Goal: Find specific page/section: Find specific page/section

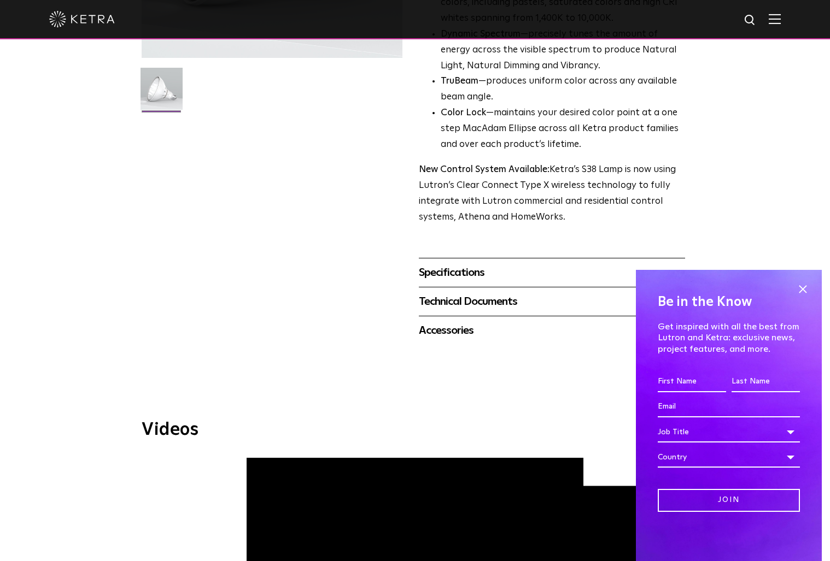
scroll to position [284, 0]
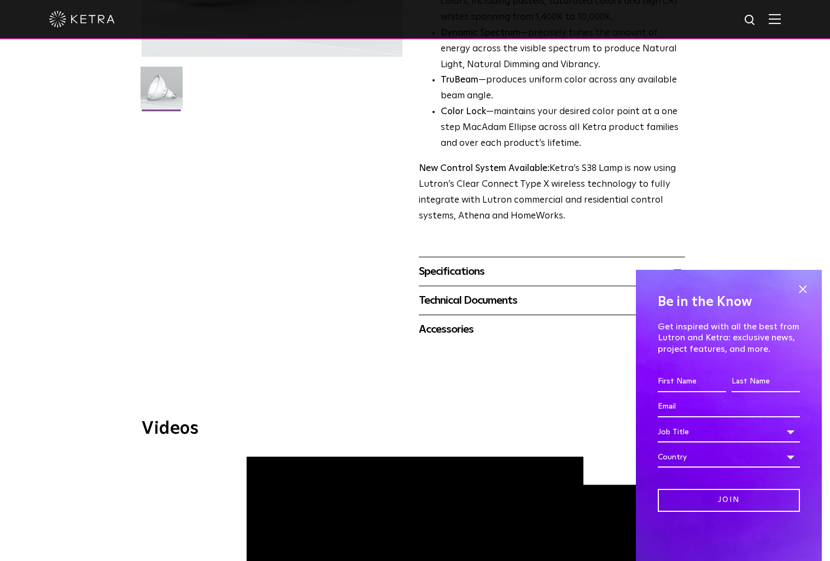
click at [559, 300] on div "Technical Documents" at bounding box center [552, 300] width 266 height 17
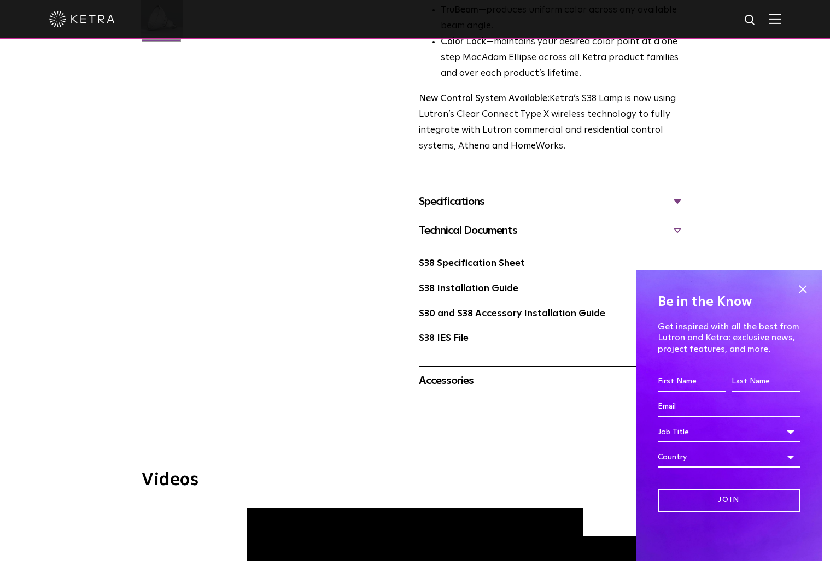
scroll to position [394, 0]
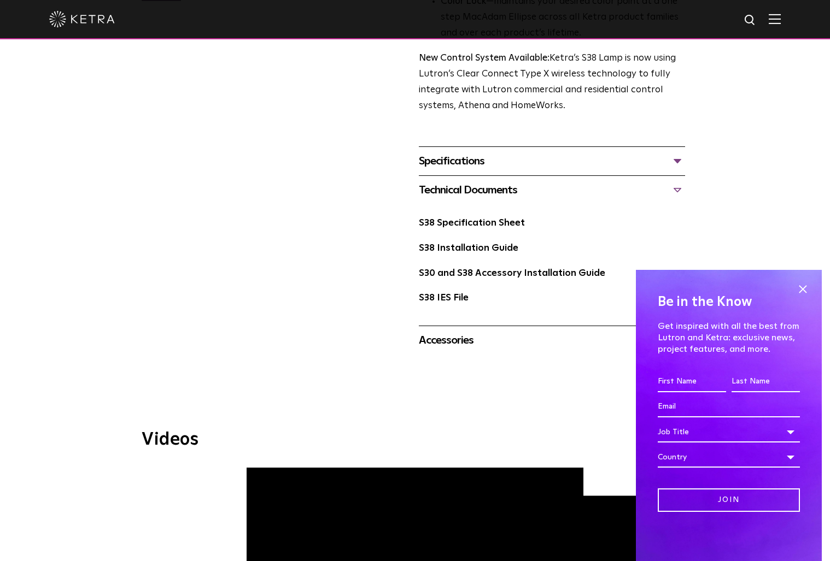
click at [445, 331] on div "Accessories Tall Snoot Short Snoot Hex Louver 10 Baffle" at bounding box center [552, 340] width 266 height 29
click at [446, 338] on div "Accessories" at bounding box center [552, 340] width 266 height 17
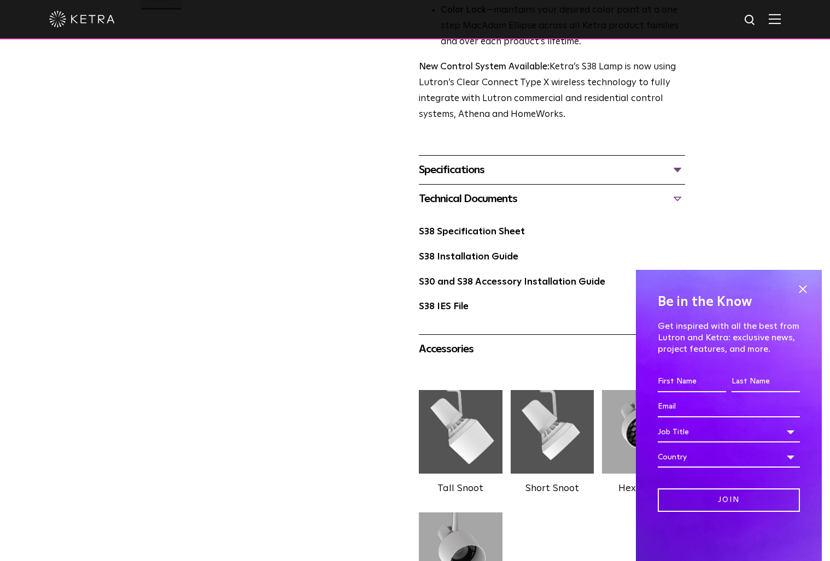
scroll to position [372, 0]
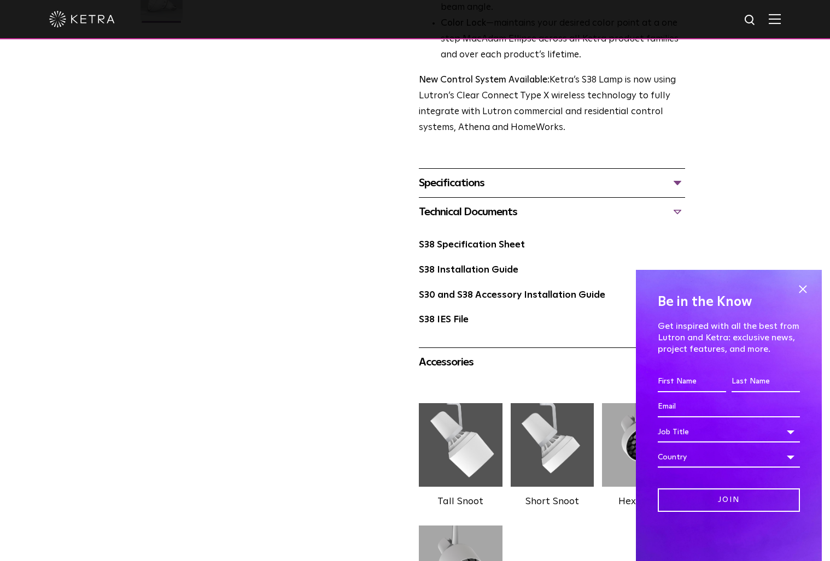
click at [461, 184] on div "Specifications" at bounding box center [552, 182] width 266 height 17
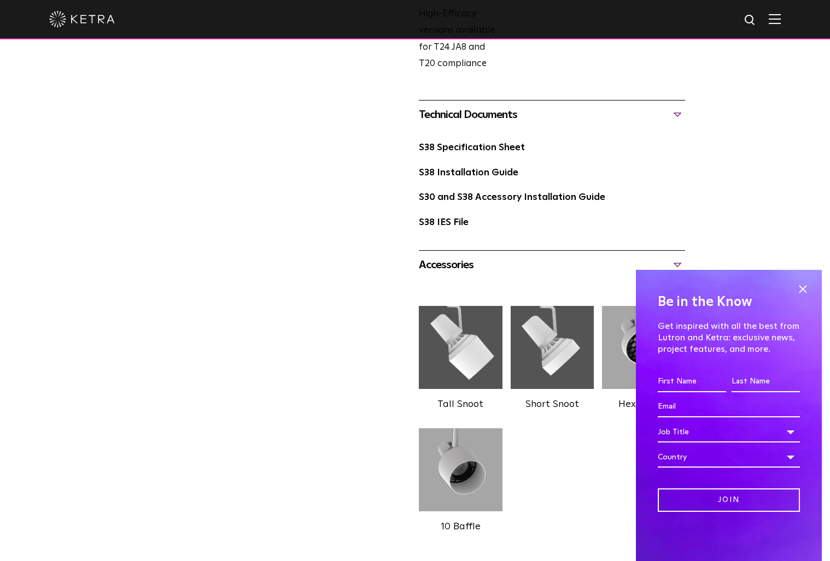
scroll to position [447, 0]
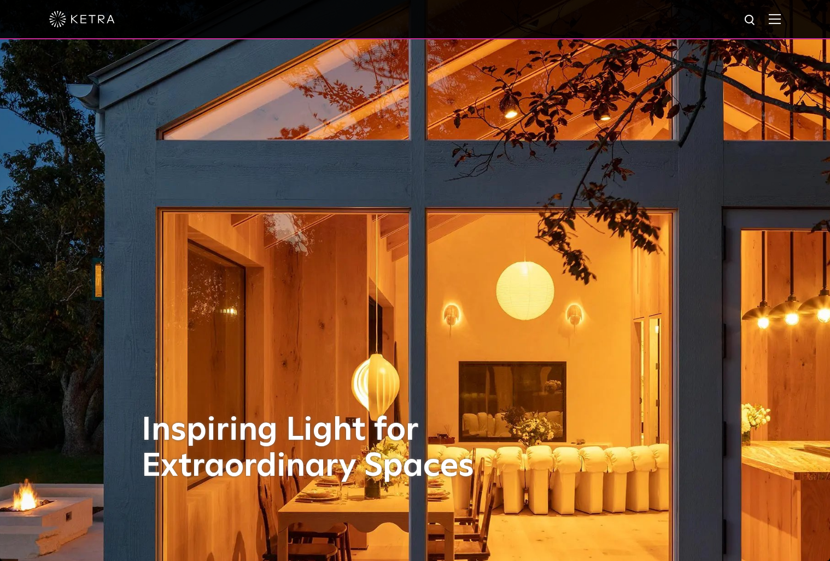
click at [781, 27] on div at bounding box center [414, 19] width 731 height 38
click at [781, 25] on div at bounding box center [414, 19] width 731 height 38
click at [781, 21] on img at bounding box center [775, 19] width 12 height 10
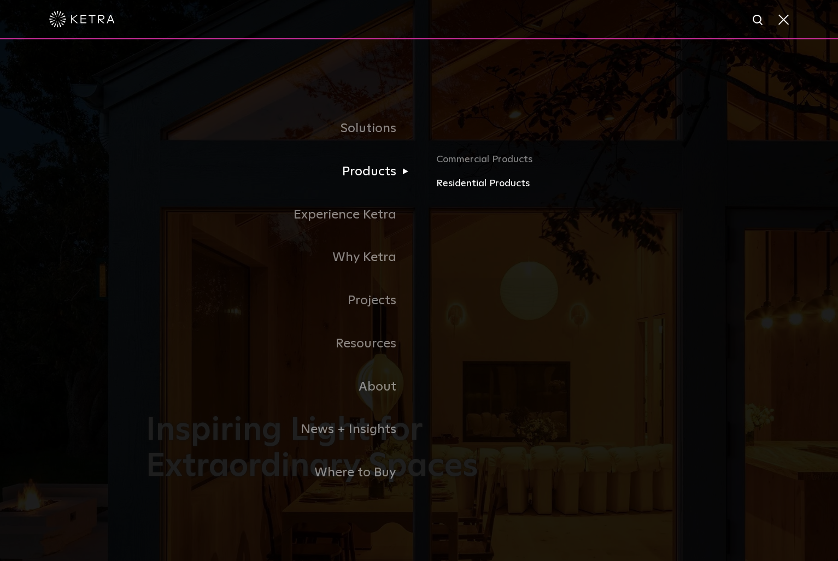
click at [453, 185] on link "Residential Products" at bounding box center [564, 184] width 256 height 16
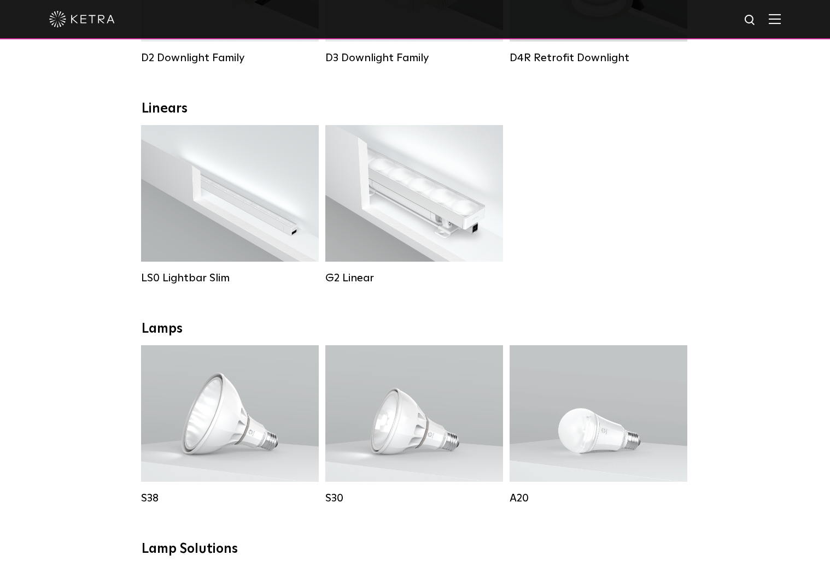
scroll to position [434, 0]
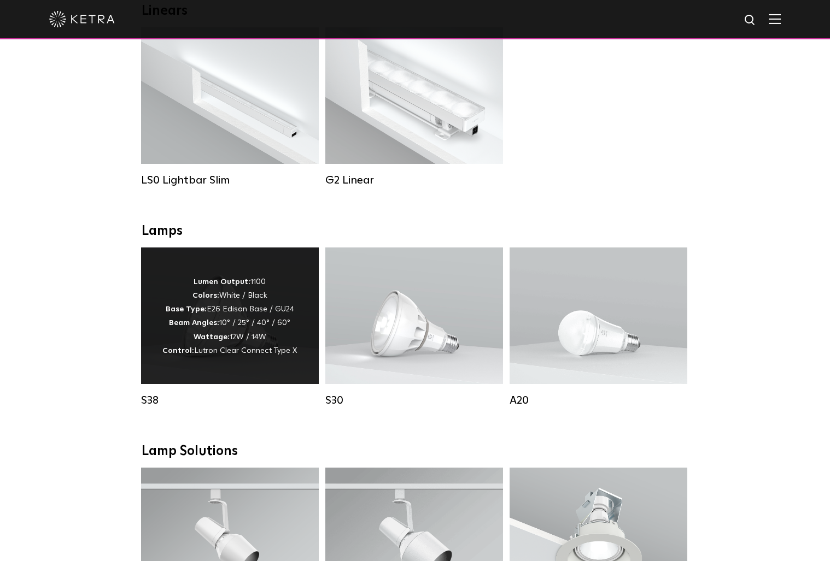
click at [261, 292] on p "Lumen Output: 1100 Colors: White / Black Base Type: E26 Edison Base / GU24 Beam…" at bounding box center [229, 317] width 134 height 83
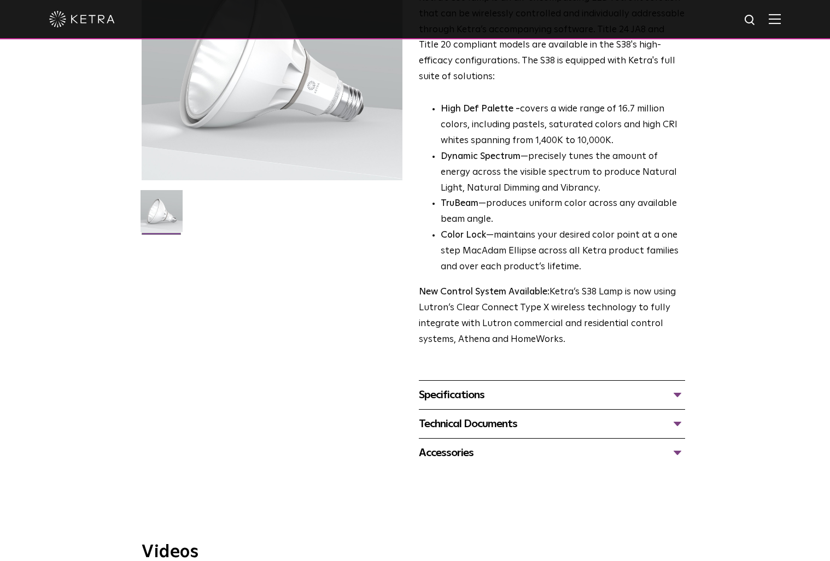
scroll to position [180, 0]
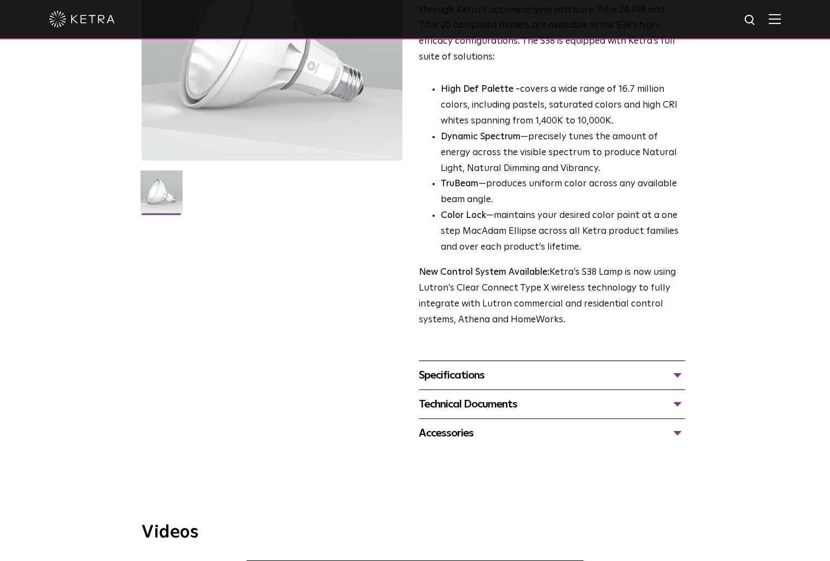
click at [527, 377] on div "Specifications" at bounding box center [552, 375] width 266 height 17
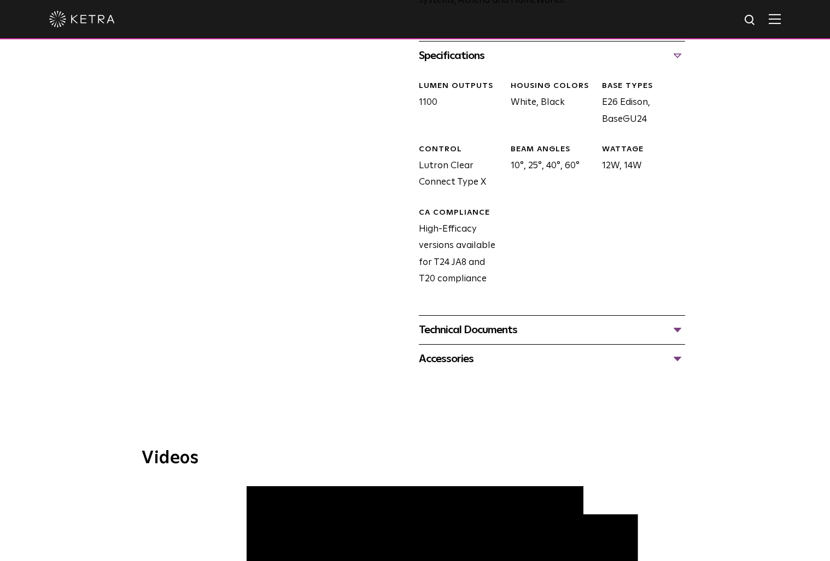
scroll to position [437, 0]
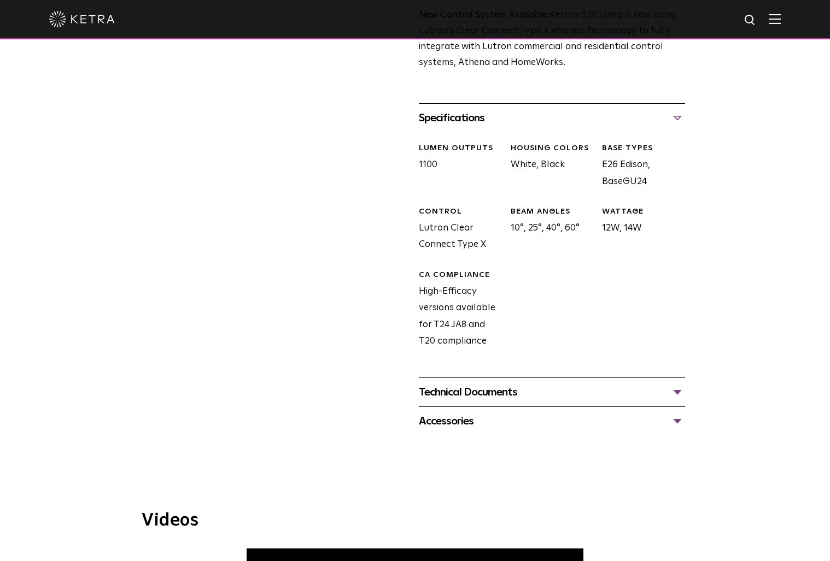
click at [525, 396] on div "Technical Documents" at bounding box center [552, 392] width 266 height 17
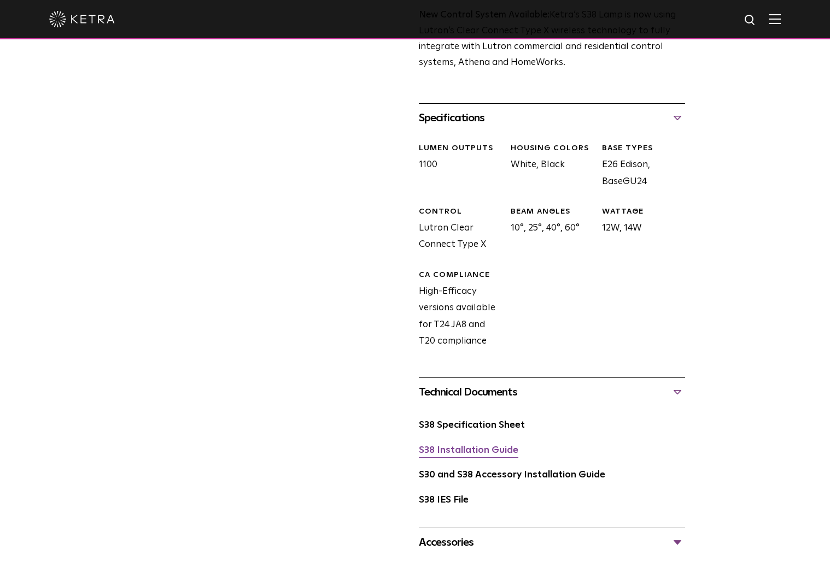
click at [488, 450] on link "S38 Installation Guide" at bounding box center [468, 450] width 99 height 9
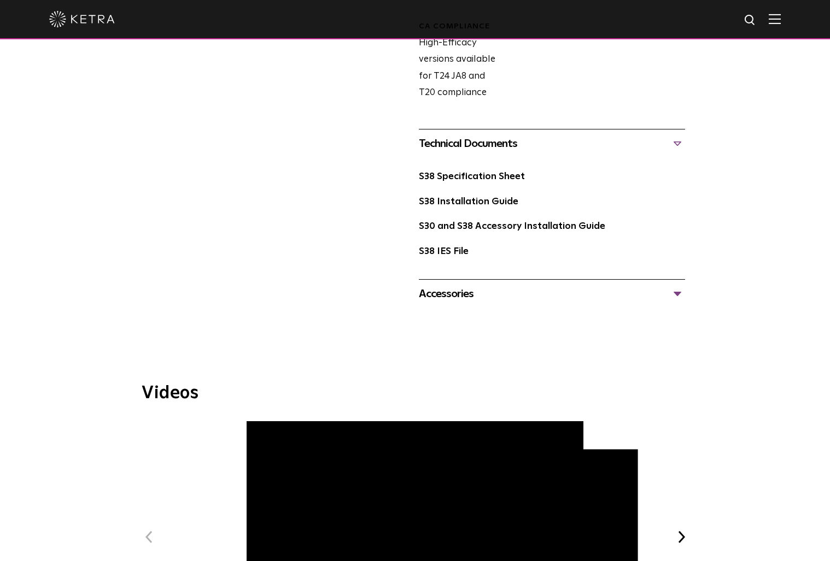
scroll to position [692, 0]
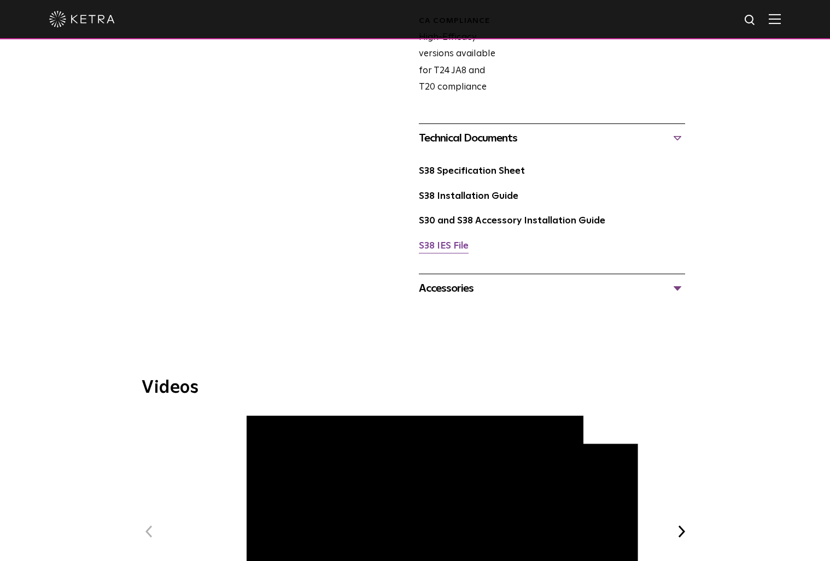
click at [452, 243] on link "S38 IES File" at bounding box center [444, 246] width 50 height 9
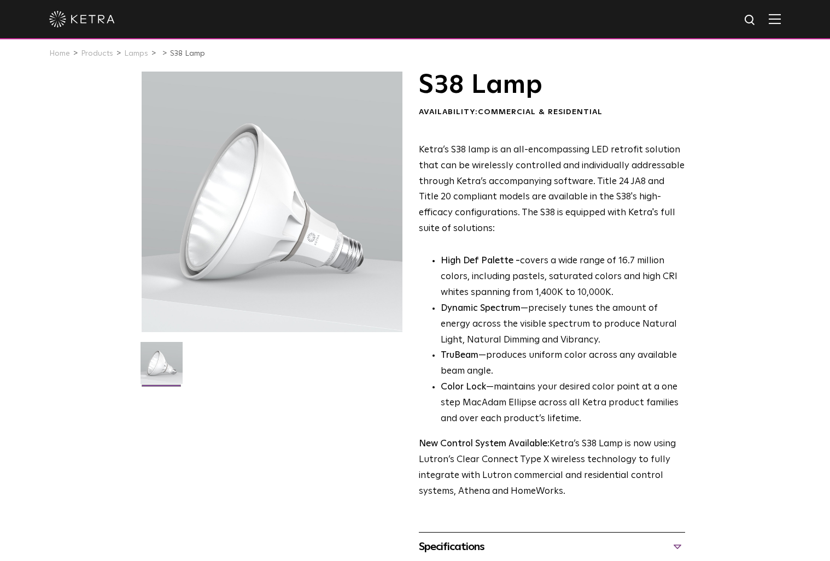
scroll to position [0, 0]
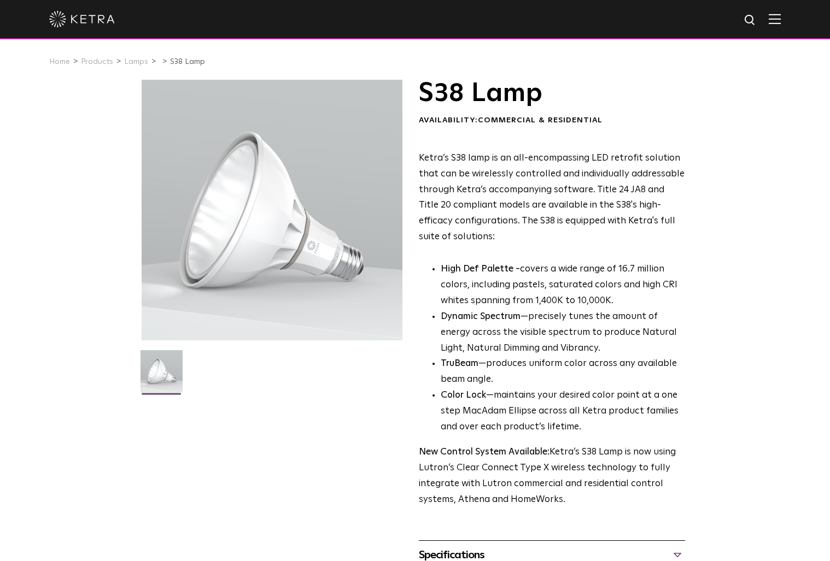
click at [781, 25] on div at bounding box center [414, 19] width 731 height 38
click at [781, 22] on img at bounding box center [775, 19] width 12 height 10
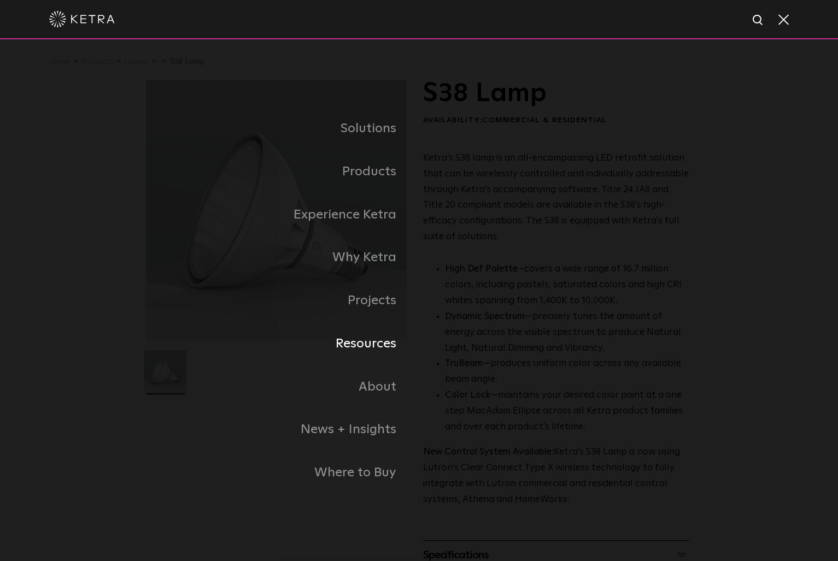
click at [388, 344] on link "Resources" at bounding box center [282, 344] width 273 height 43
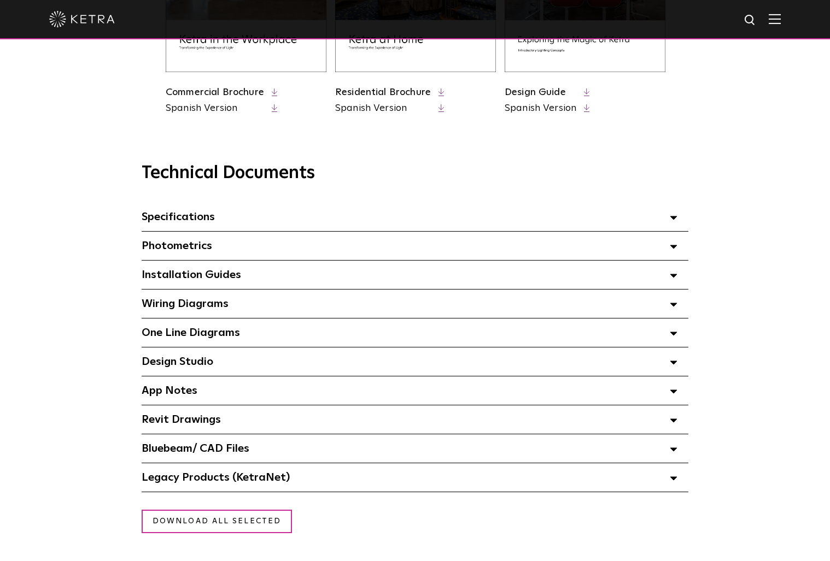
scroll to position [681, 0]
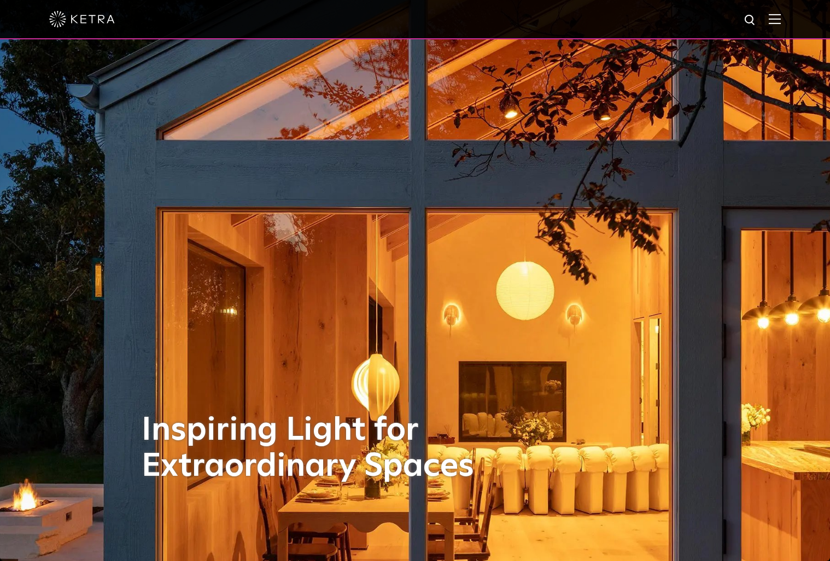
click at [781, 18] on img at bounding box center [775, 19] width 12 height 10
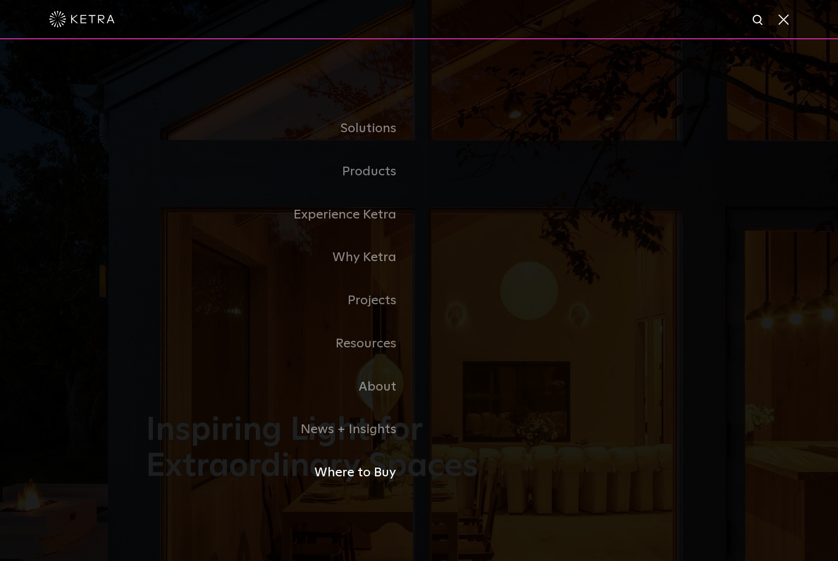
click at [378, 473] on link "Where to Buy" at bounding box center [282, 473] width 273 height 43
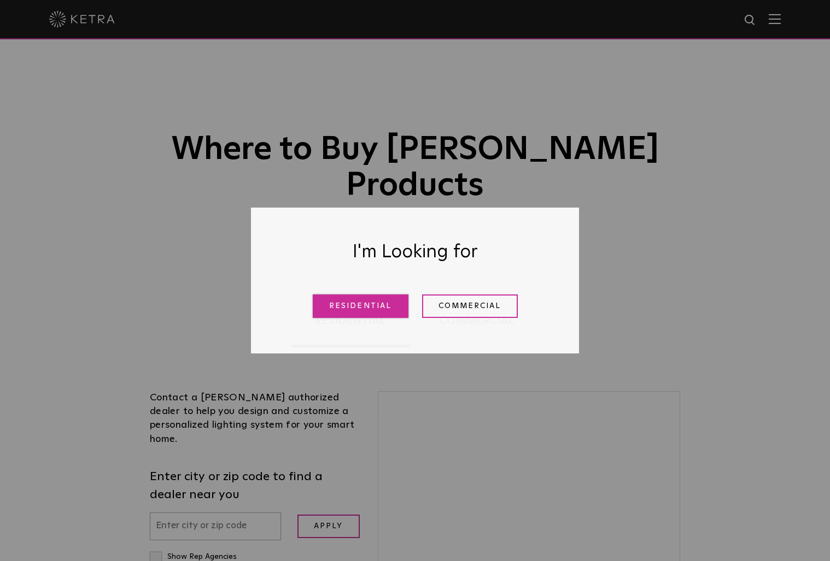
click at [366, 309] on link "Residential" at bounding box center [361, 307] width 96 height 24
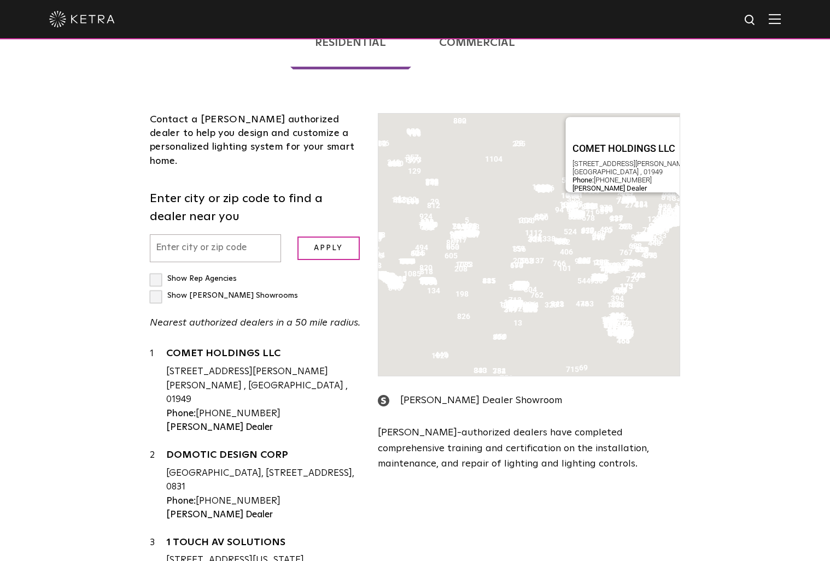
scroll to position [279, 0]
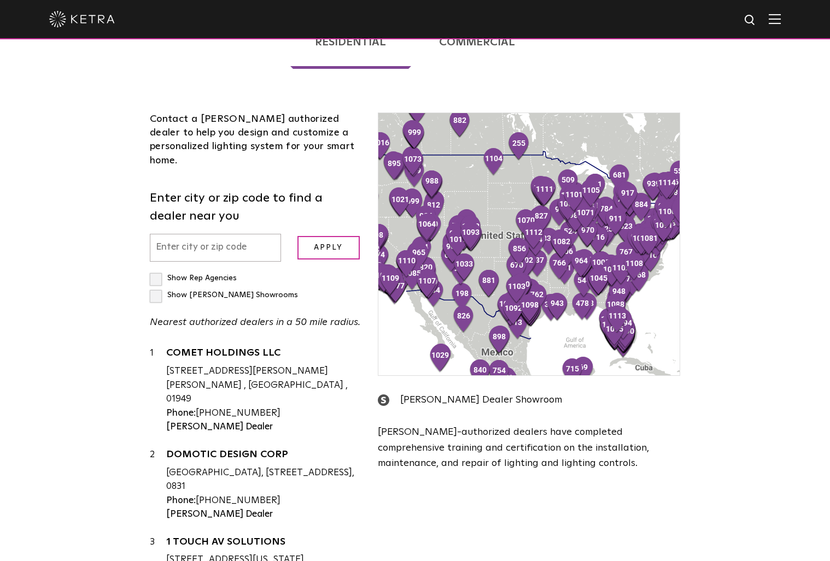
click at [268, 234] on input "text" at bounding box center [215, 248] width 131 height 28
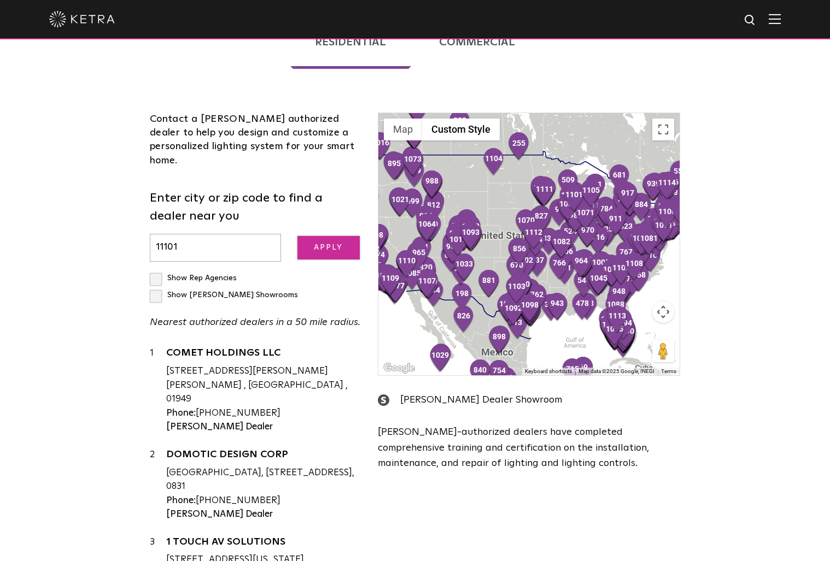
type input "11101"
click at [338, 236] on input "Apply" at bounding box center [328, 248] width 62 height 24
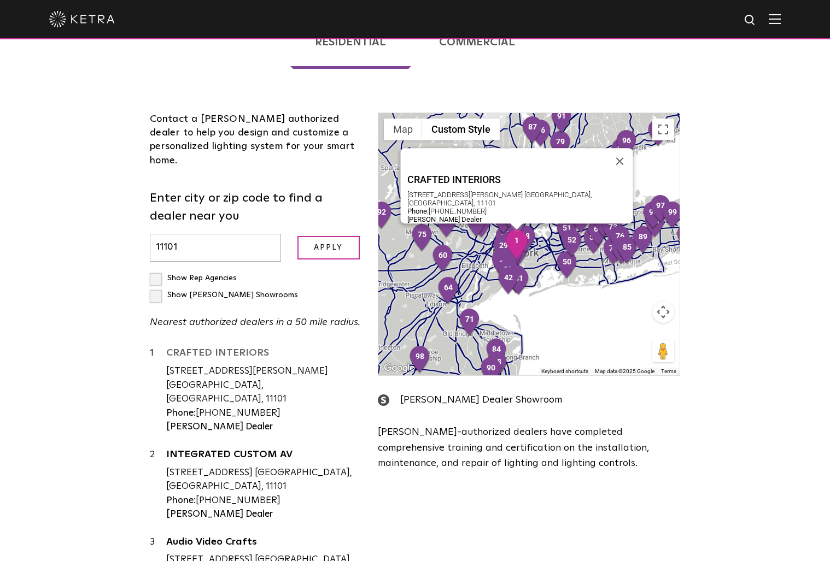
click at [230, 348] on link "CRAFTED INTERIORS" at bounding box center [263, 355] width 195 height 14
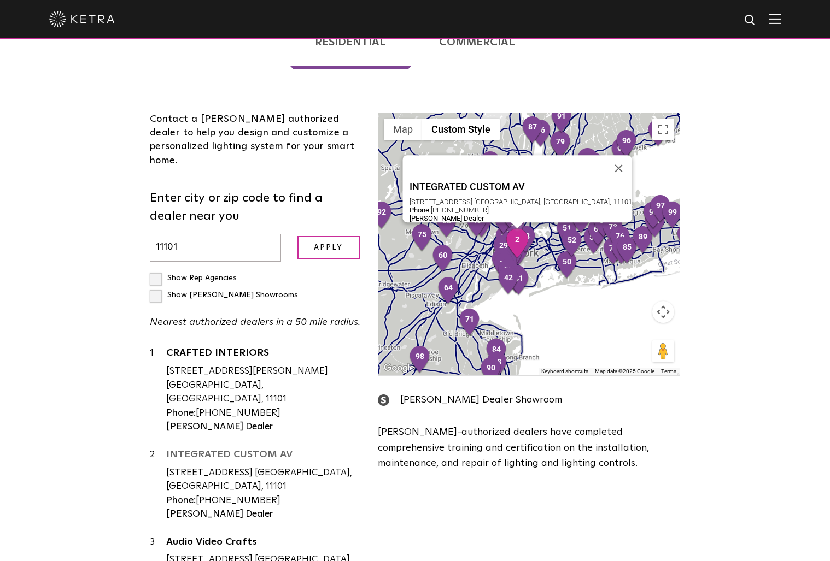
click at [261, 450] on link "INTEGRATED CUSTOM AV" at bounding box center [263, 457] width 195 height 14
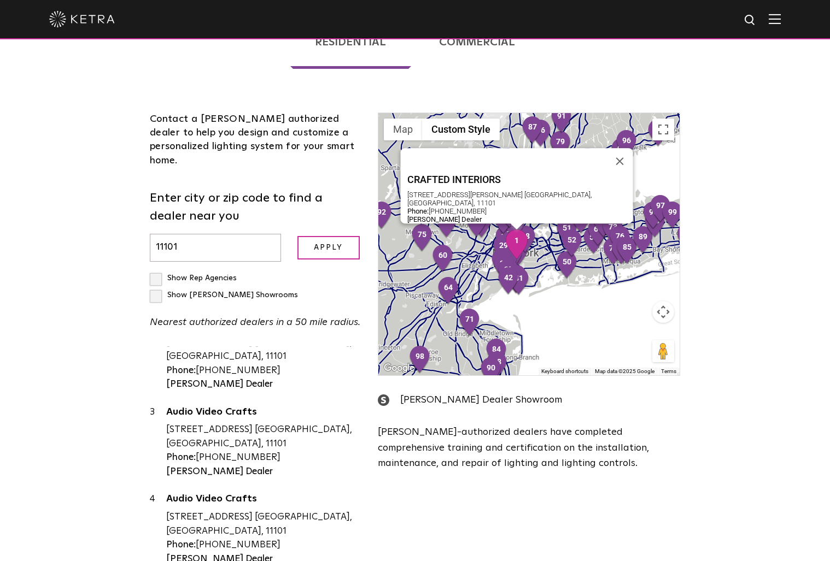
scroll to position [136, 0]
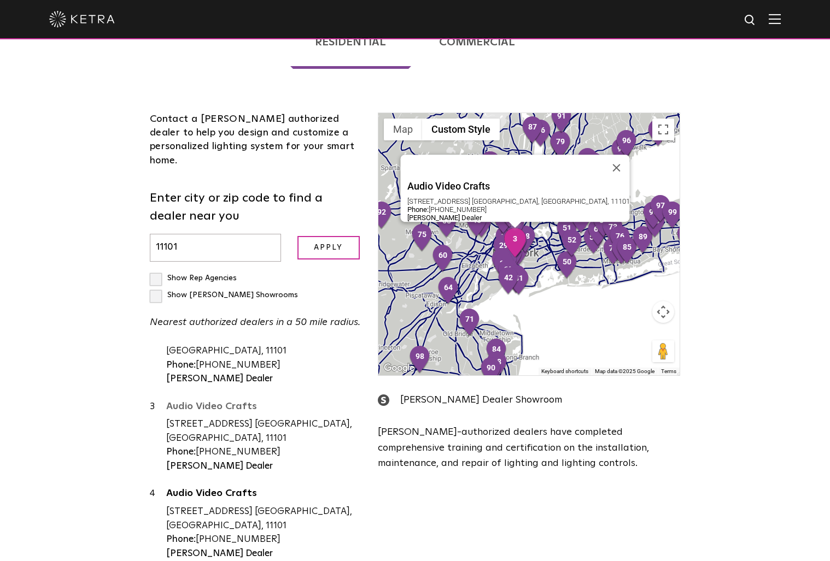
click at [240, 402] on link "Audio Video Crafts" at bounding box center [263, 409] width 195 height 14
click at [223, 489] on link "Audio Video Crafts" at bounding box center [263, 496] width 195 height 14
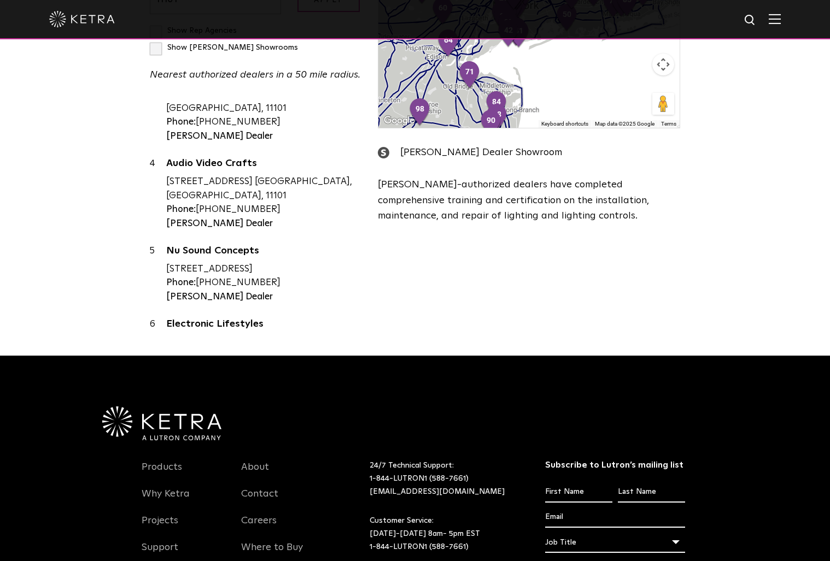
scroll to position [308, 0]
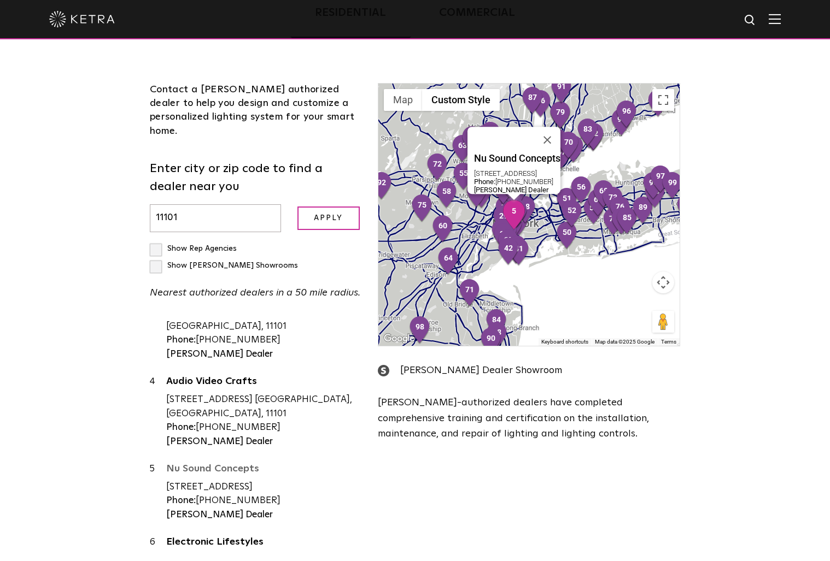
click at [211, 464] on link "Nu Sound Concepts" at bounding box center [263, 471] width 195 height 14
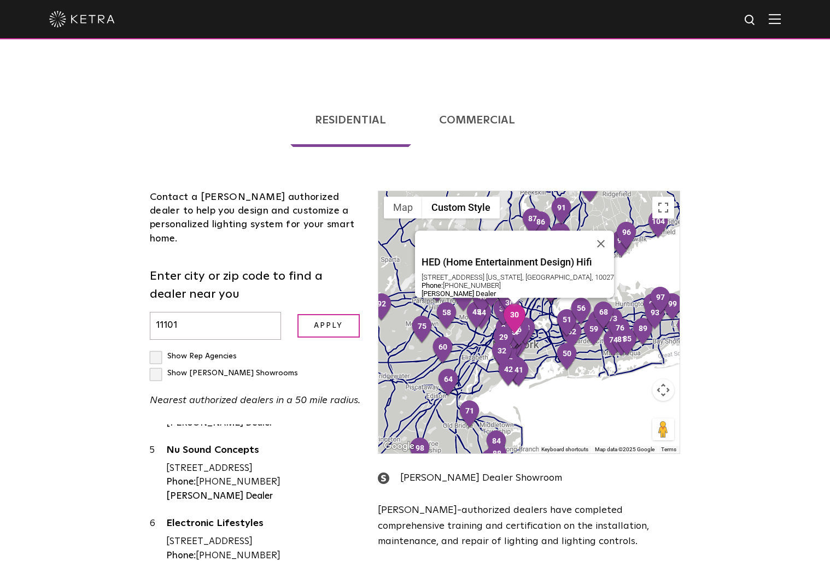
scroll to position [110, 0]
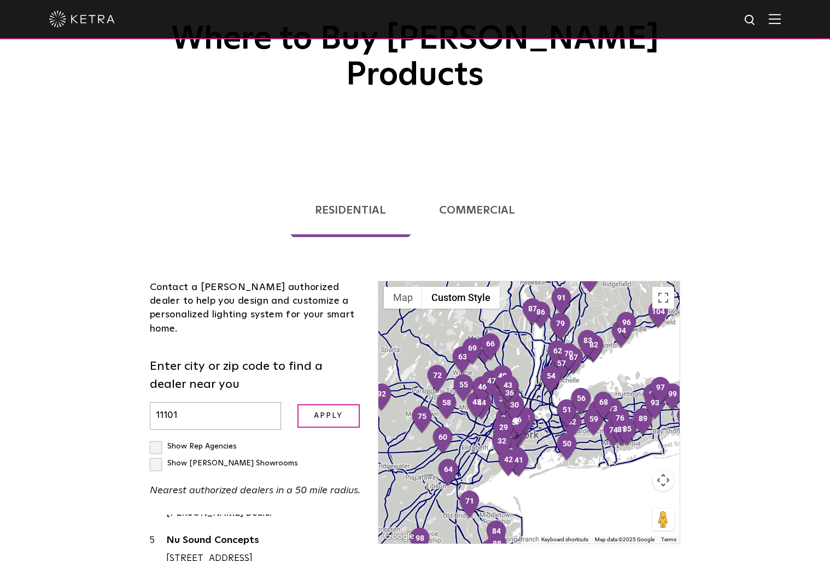
click at [611, 330] on div at bounding box center [528, 413] width 301 height 262
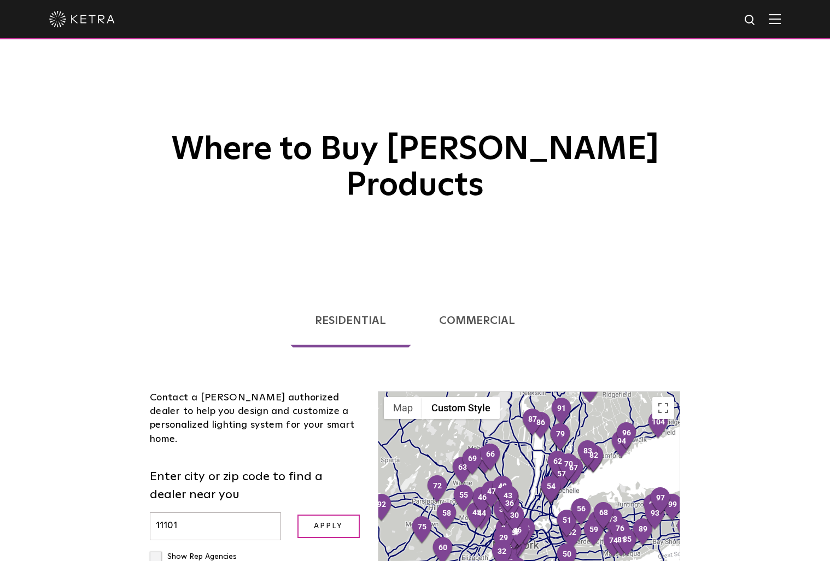
scroll to position [0, 0]
click at [664, 397] on button "Toggle fullscreen view" at bounding box center [663, 408] width 22 height 22
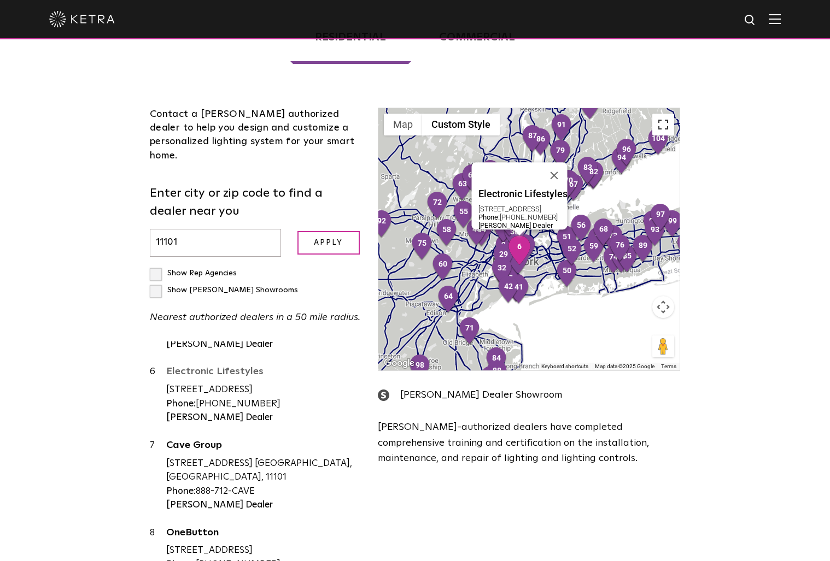
scroll to position [514, 0]
